Goal: Task Accomplishment & Management: Complete application form

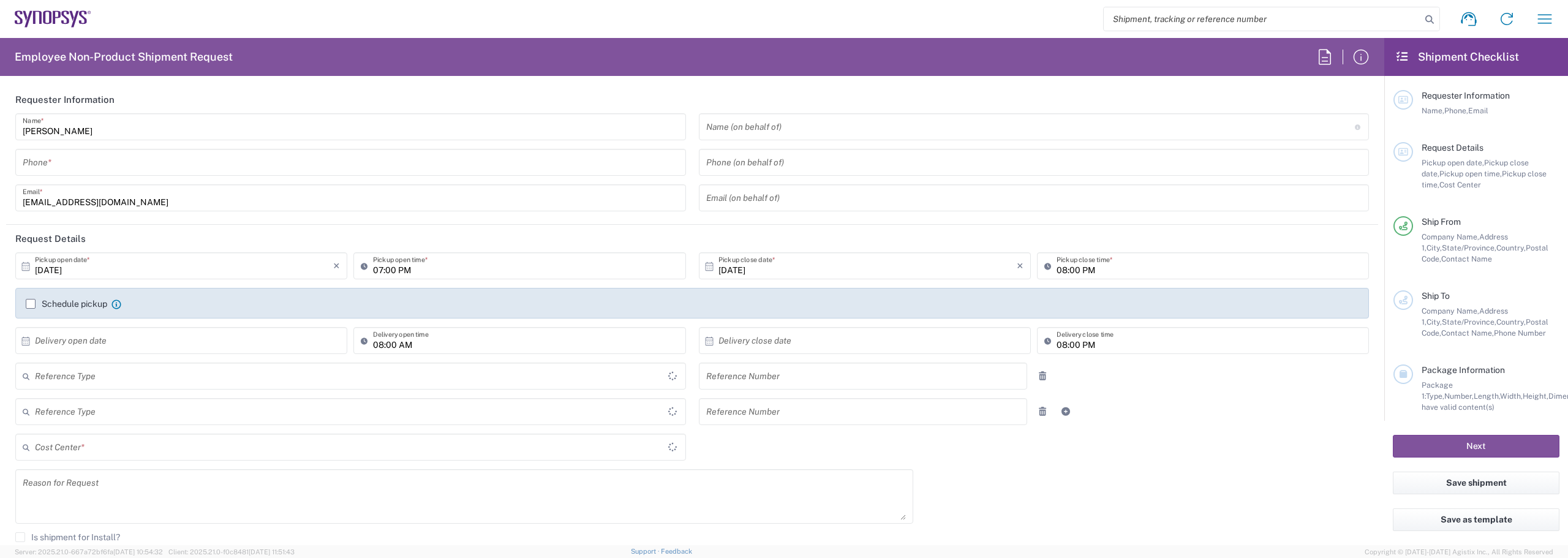
type input "Department"
type input "Delivered at Place"
type input "[GEOGRAPHIC_DATA]"
type input "[US_STATE]"
type input "[GEOGRAPHIC_DATA]"
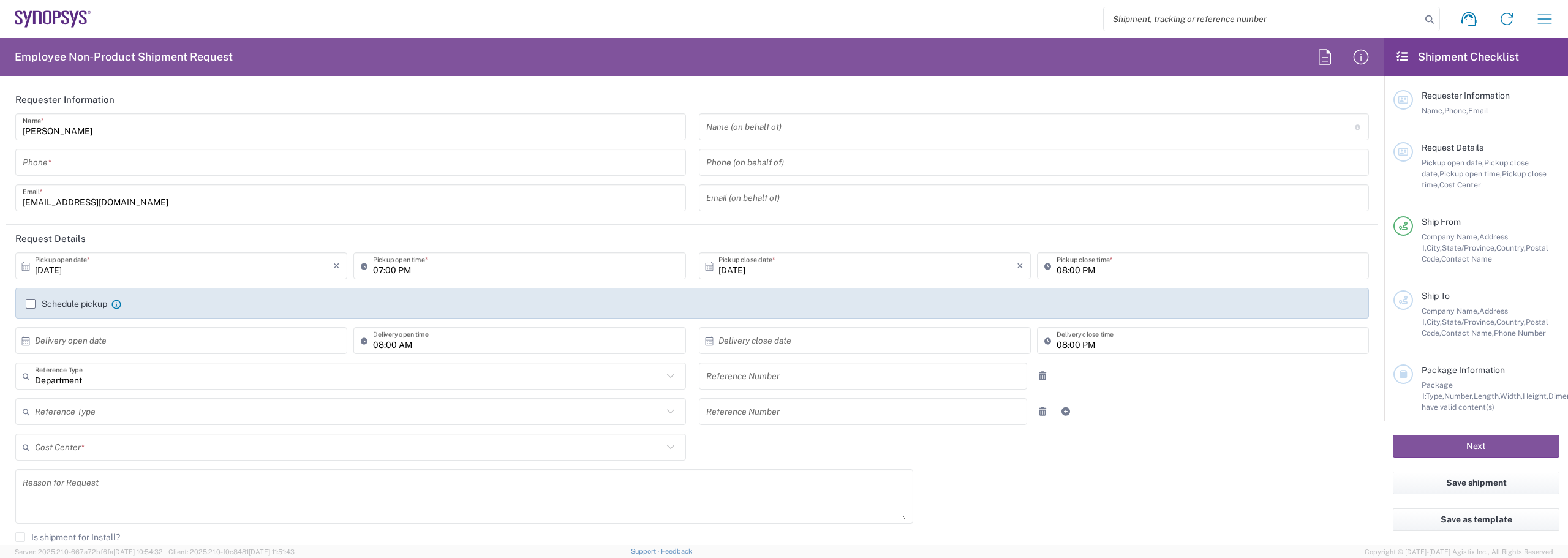
type input "Headquarters USSV"
click at [1323, 51] on icon "button" at bounding box center [1325, 57] width 20 height 20
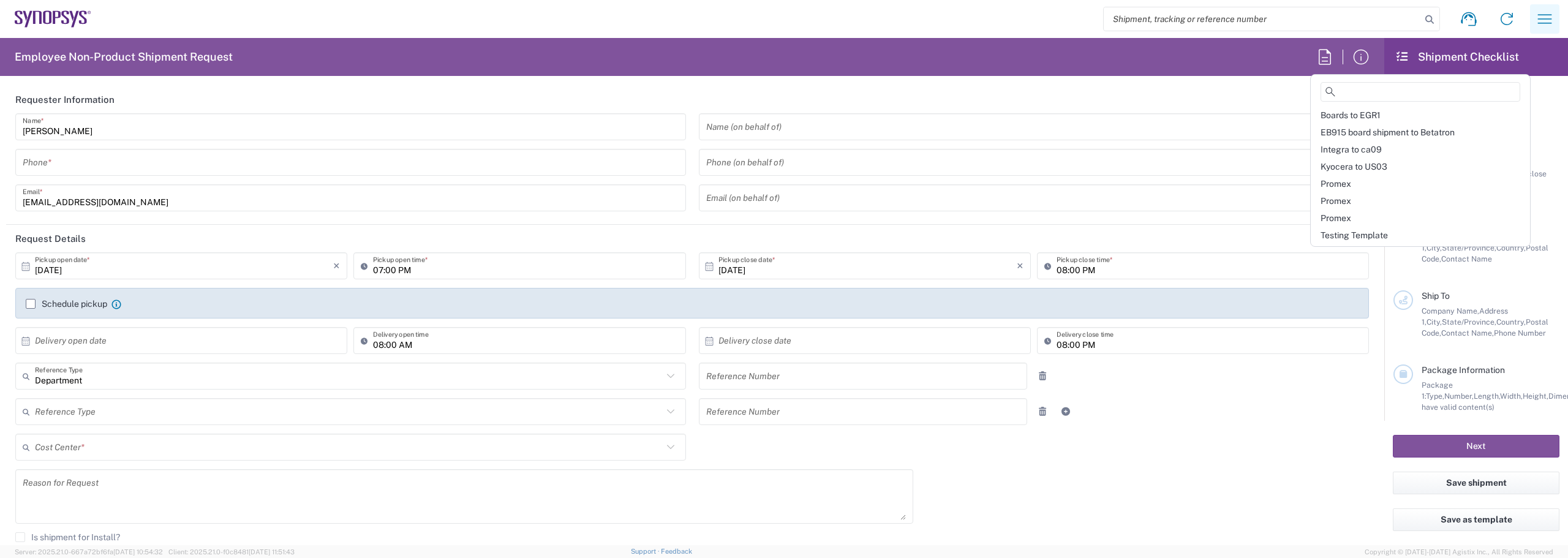
click at [1547, 11] on icon "button" at bounding box center [1545, 19] width 20 height 20
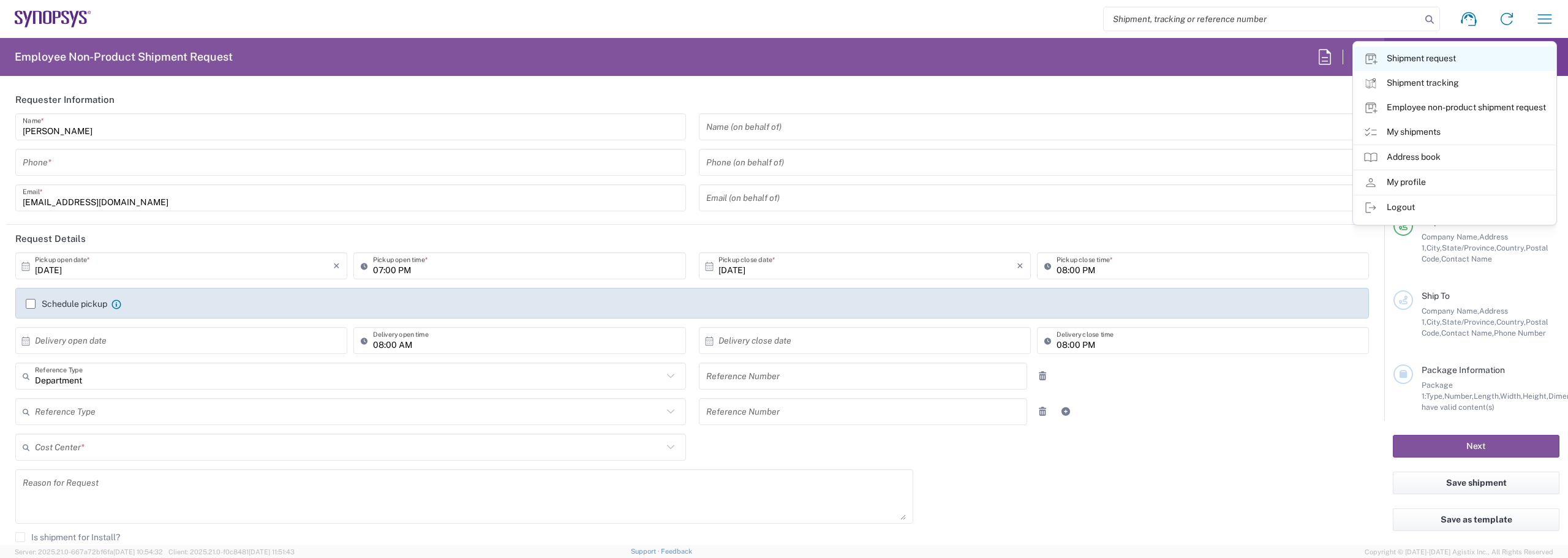
click at [1460, 60] on link "Shipment request" at bounding box center [1454, 59] width 202 height 25
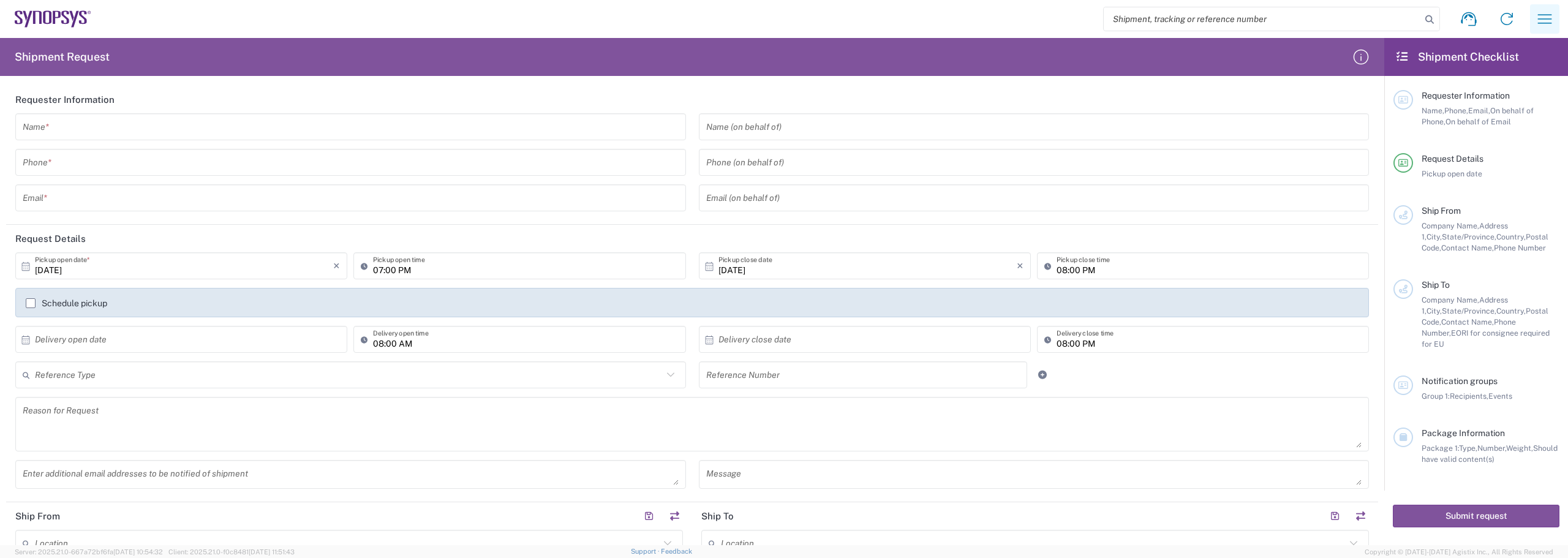
click at [1546, 22] on icon "button" at bounding box center [1545, 19] width 20 height 20
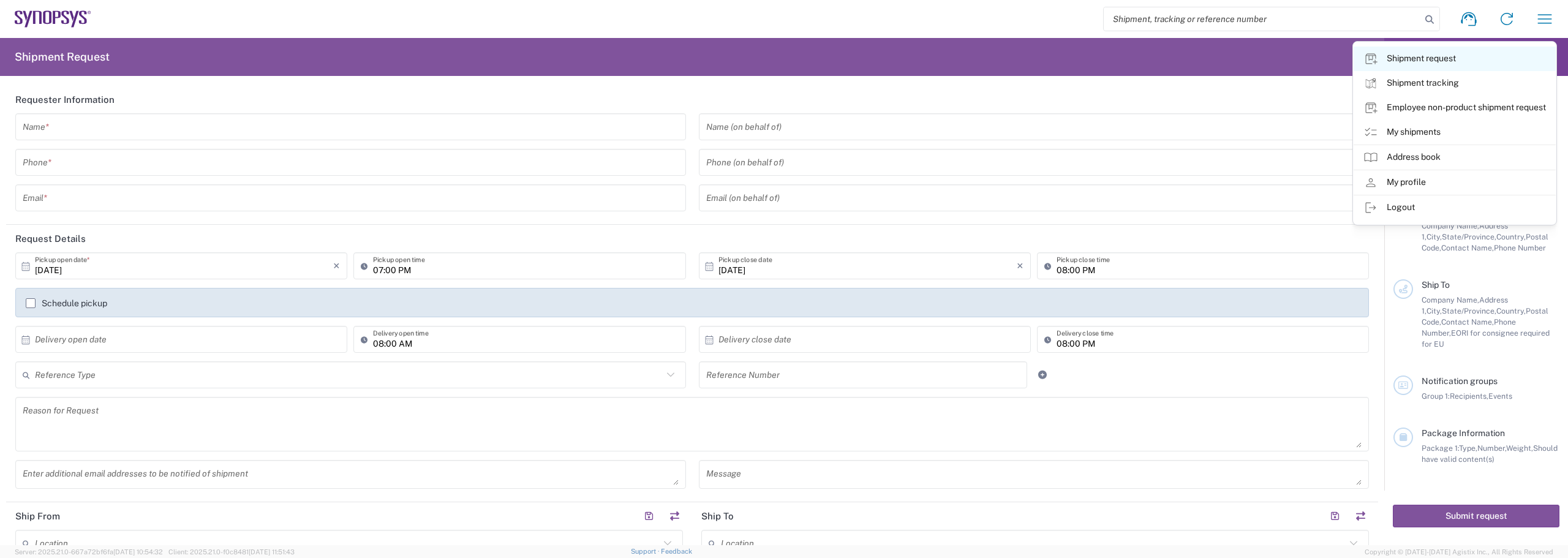
click at [1431, 53] on link "Shipment request" at bounding box center [1454, 59] width 202 height 25
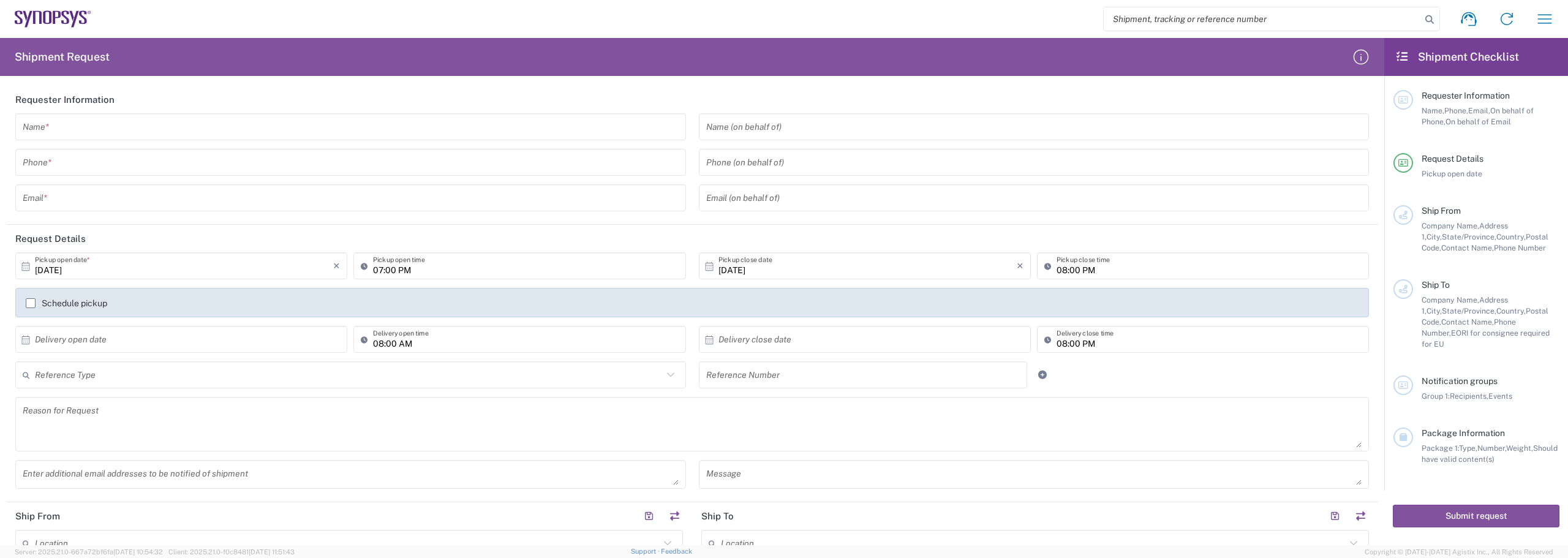
click at [1405, 57] on icon at bounding box center [1402, 56] width 14 height 11
click at [1364, 62] on icon "button" at bounding box center [1361, 57] width 20 height 20
click at [1469, 19] on icon at bounding box center [1469, 19] width 20 height 20
drag, startPoint x: 1563, startPoint y: 20, endPoint x: 1552, endPoint y: 19, distance: 11.0
click at [1562, 19] on agx-form-navbar "Shipment request Shipment tracking Employee non-product shipment request My shi…" at bounding box center [784, 19] width 1568 height 38
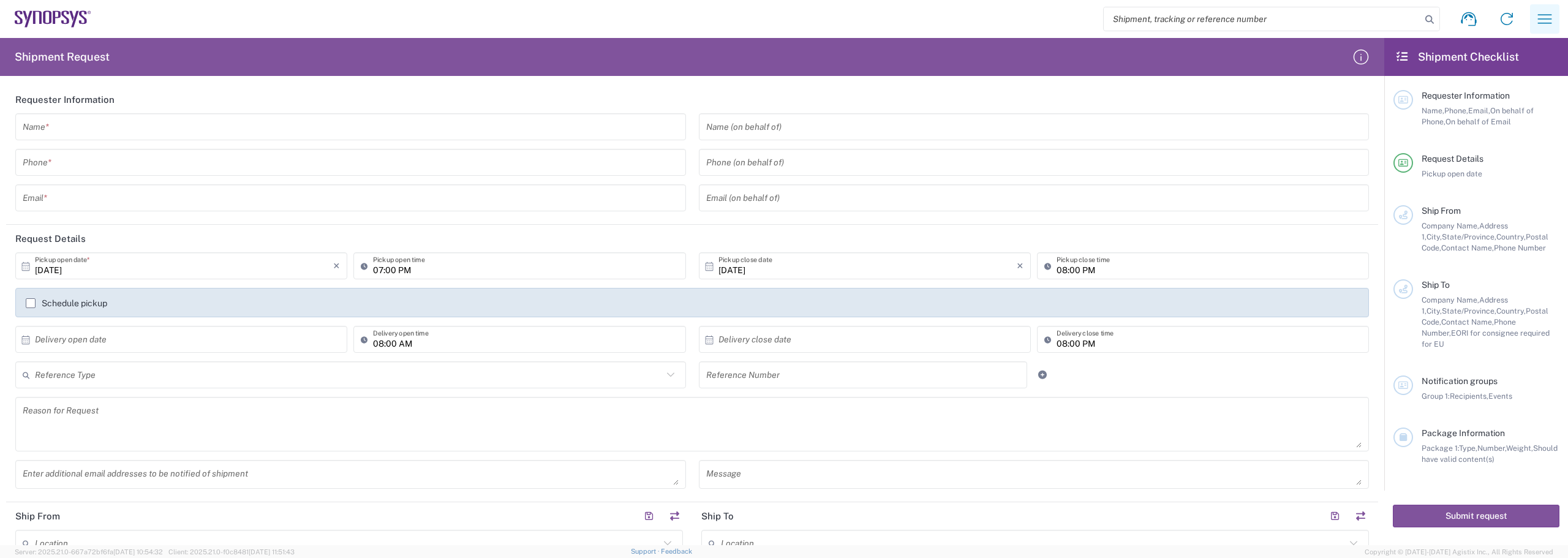
click at [1545, 20] on icon "button" at bounding box center [1545, 19] width 20 height 20
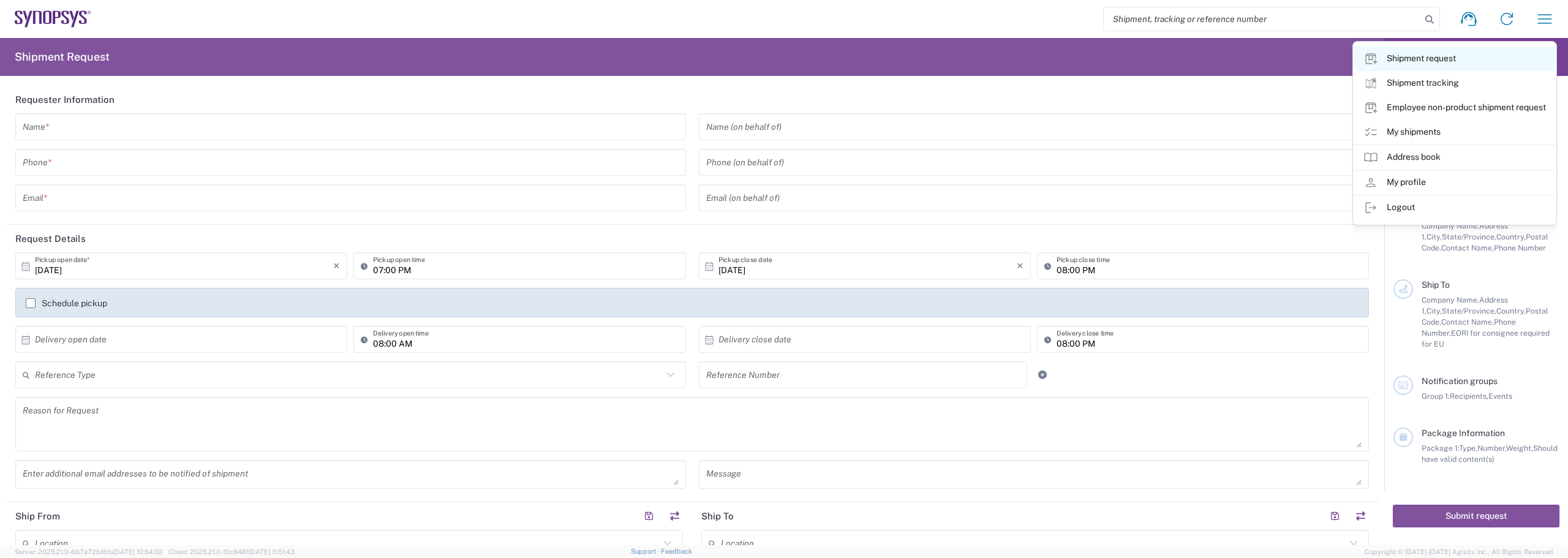
click at [1432, 62] on link "Shipment request" at bounding box center [1454, 59] width 202 height 25
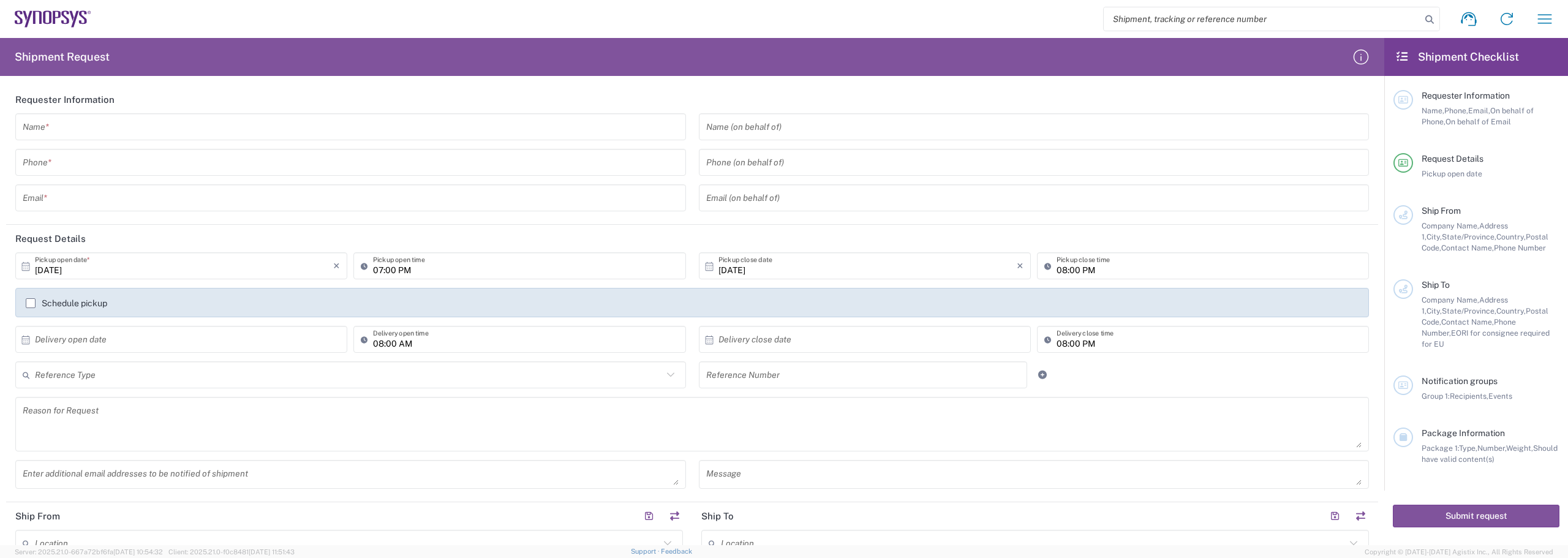
click at [58, 21] on icon at bounding box center [53, 19] width 77 height 17
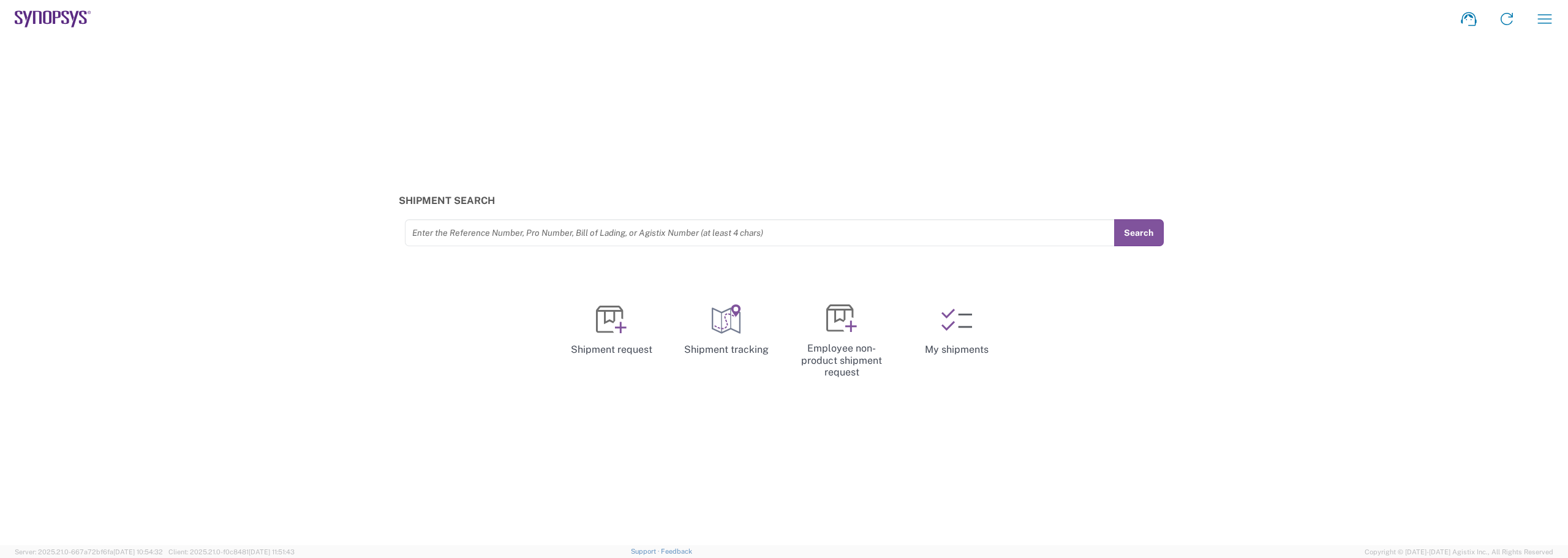
click at [406, 201] on h3 "Shipment Search" at bounding box center [784, 200] width 771 height 12
copy h3 "Shipment"
click at [603, 321] on icon at bounding box center [611, 320] width 31 height 31
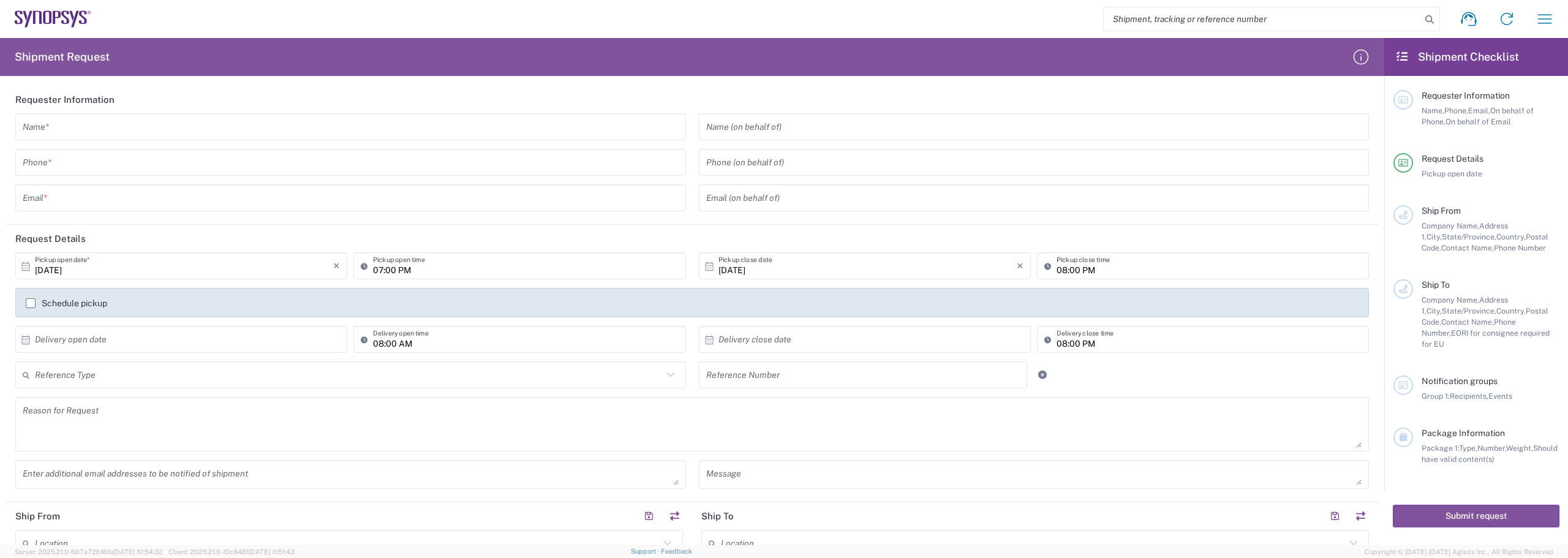
scroll to position [184, 0]
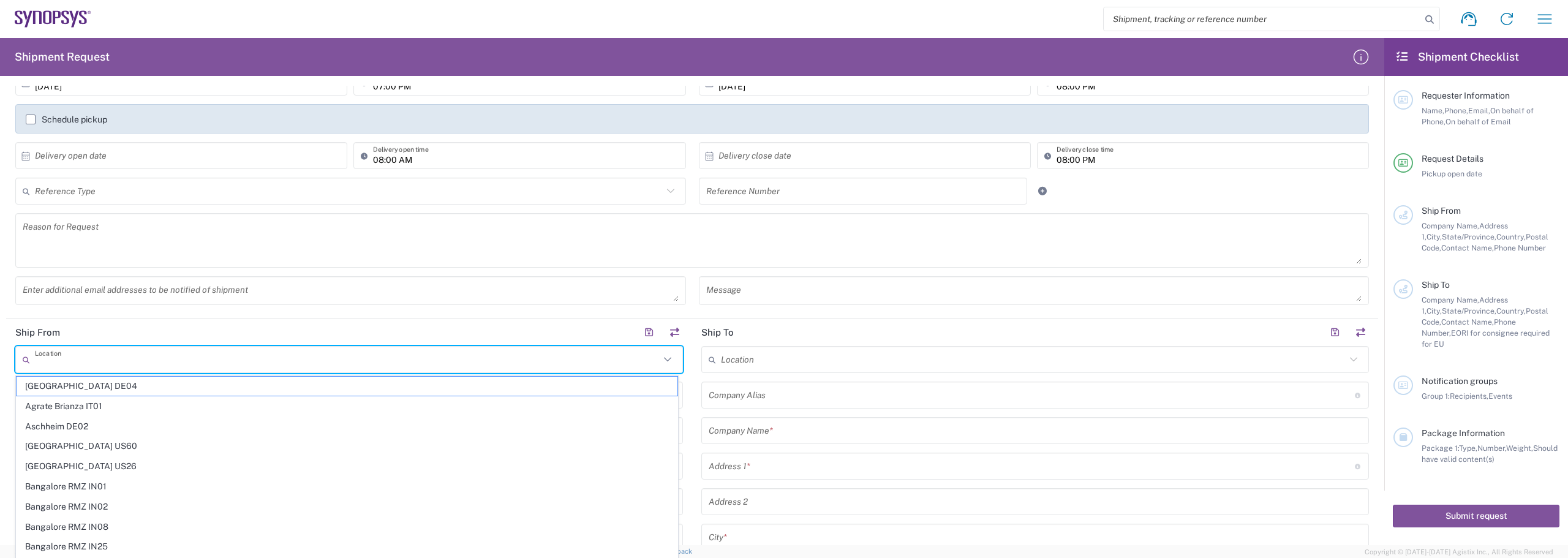
click at [419, 352] on input "text" at bounding box center [347, 360] width 625 height 21
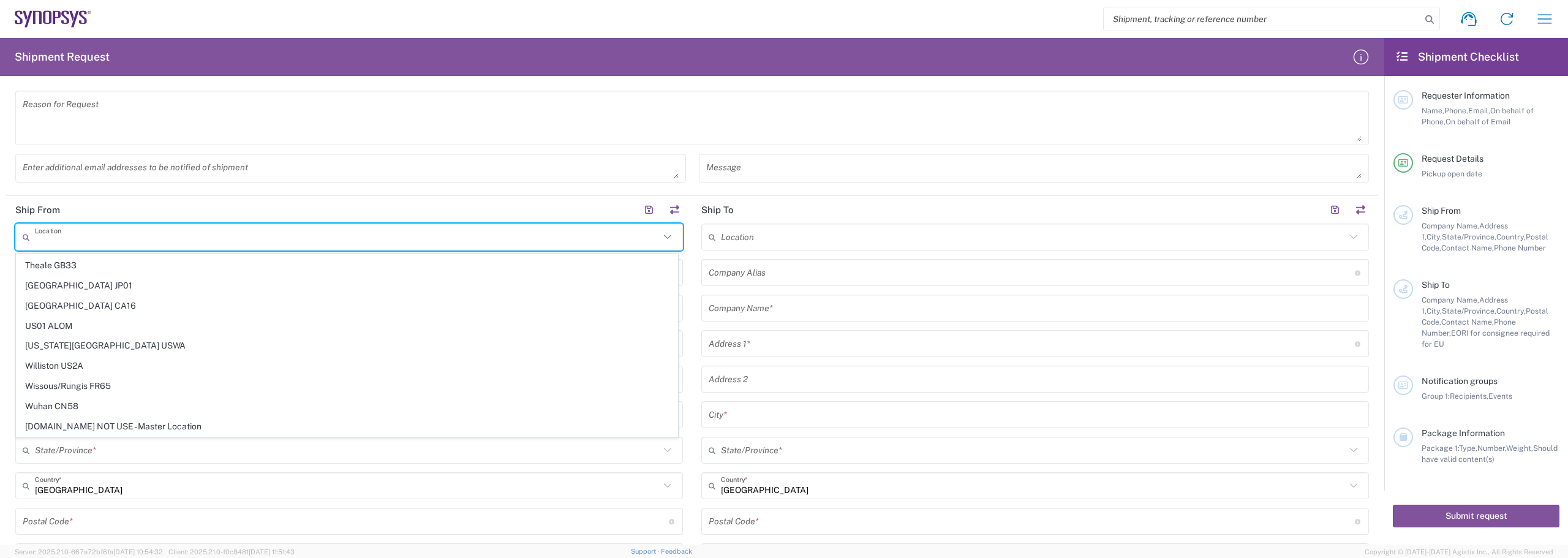
scroll to position [2942, 0]
click at [375, 198] on header "Ship From" at bounding box center [349, 210] width 686 height 27
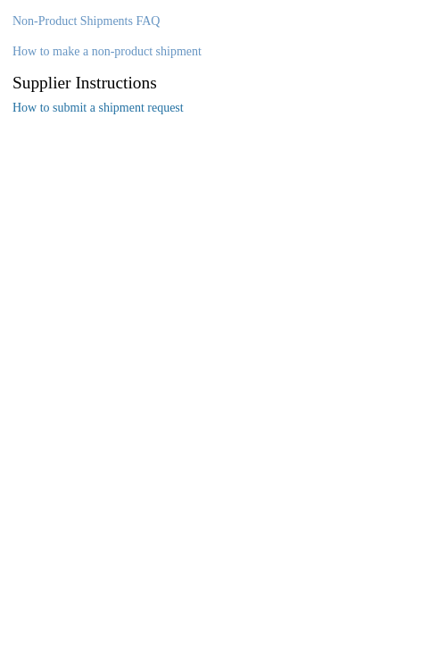
click at [96, 111] on link "How to submit a shipment request" at bounding box center [98, 107] width 171 height 13
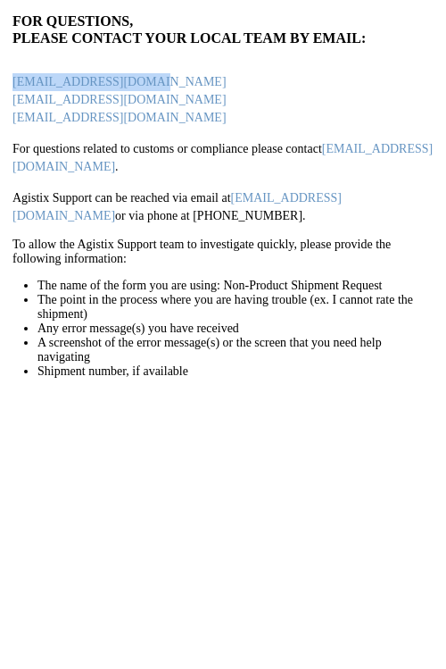
drag, startPoint x: 181, startPoint y: 75, endPoint x: 12, endPoint y: 82, distance: 169.8
click at [12, 82] on agx-static-page "For questions, please contact your local team by email: shipping@synopsys.com s…" at bounding box center [223, 334] width 446 height 669
copy link "shipping@synopsys.com"
